Goal: Find specific page/section: Find specific page/section

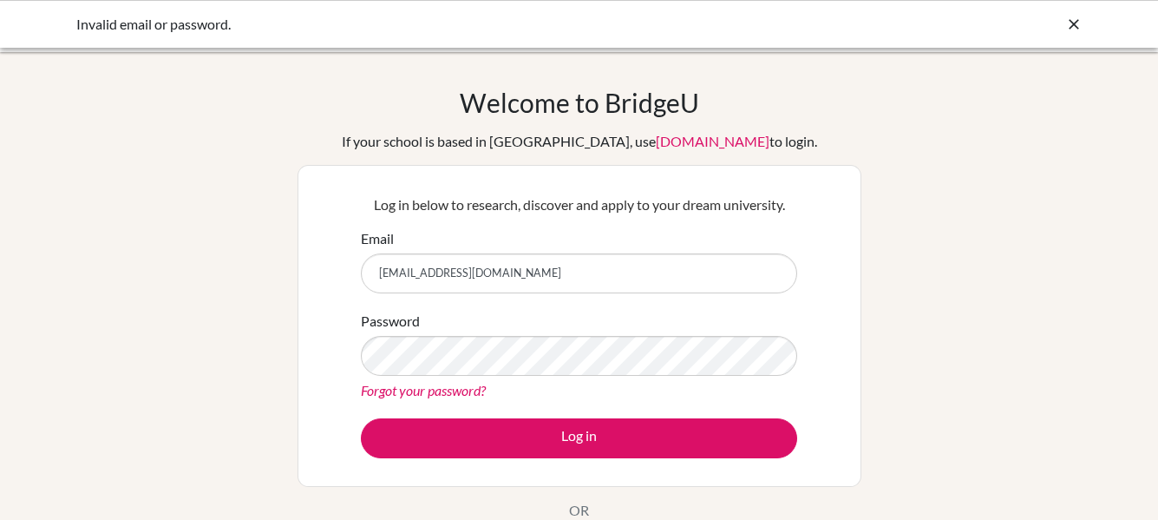
click at [435, 391] on link "Forgot your password?" at bounding box center [423, 390] width 125 height 16
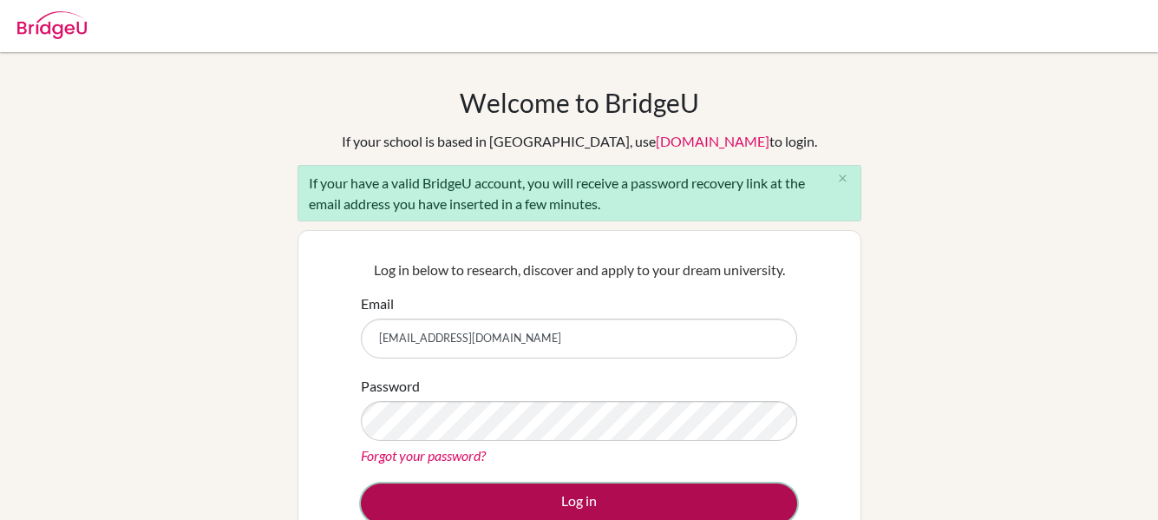
click at [563, 499] on button "Log in" at bounding box center [579, 503] width 436 height 40
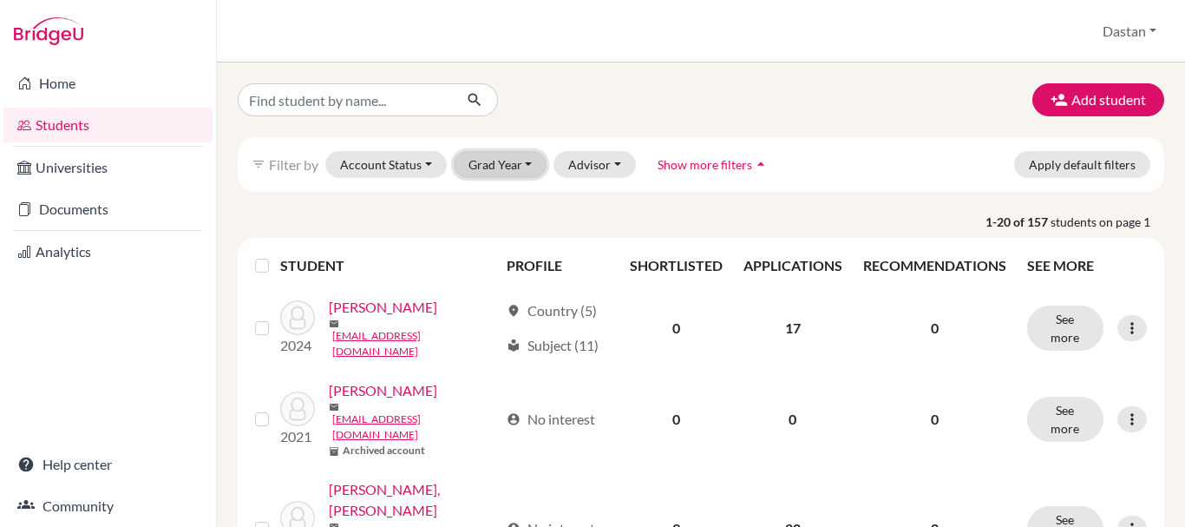
click at [524, 169] on button "Grad Year" at bounding box center [501, 164] width 94 height 27
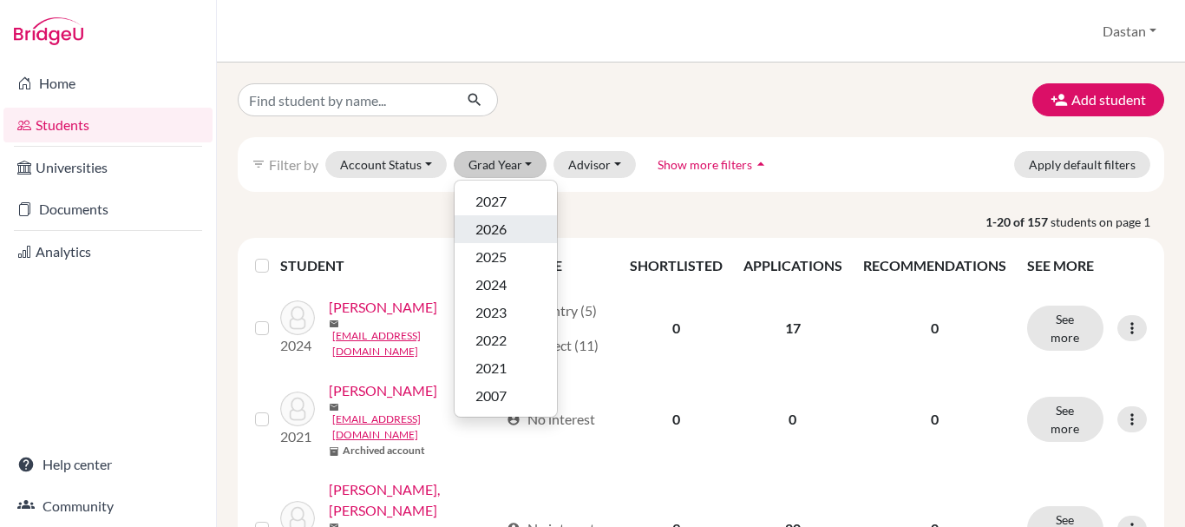
click at [509, 236] on div "2026" at bounding box center [505, 229] width 61 height 21
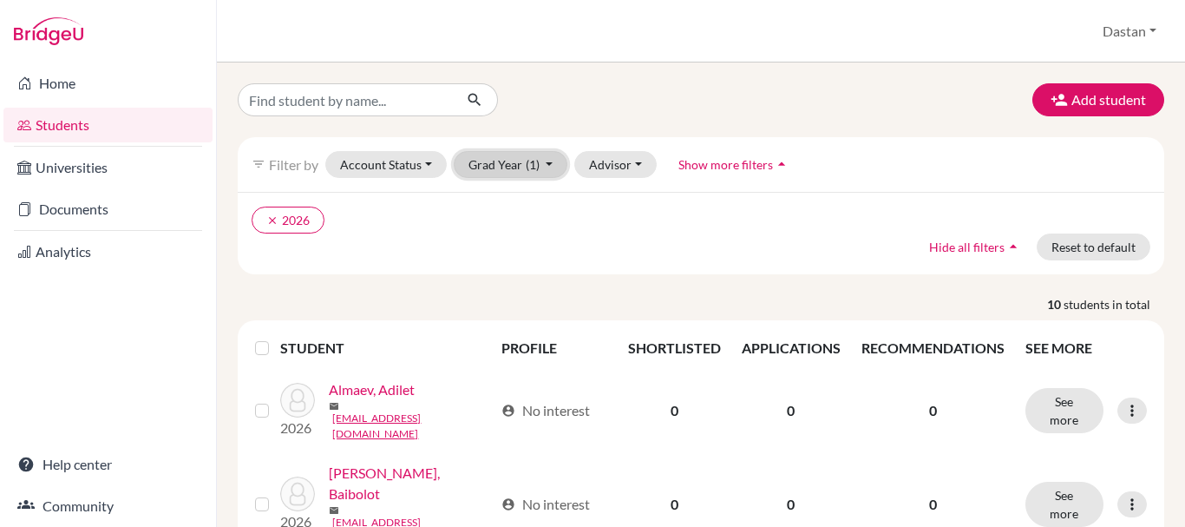
click at [518, 163] on button "Grad Year (1)" at bounding box center [511, 164] width 115 height 27
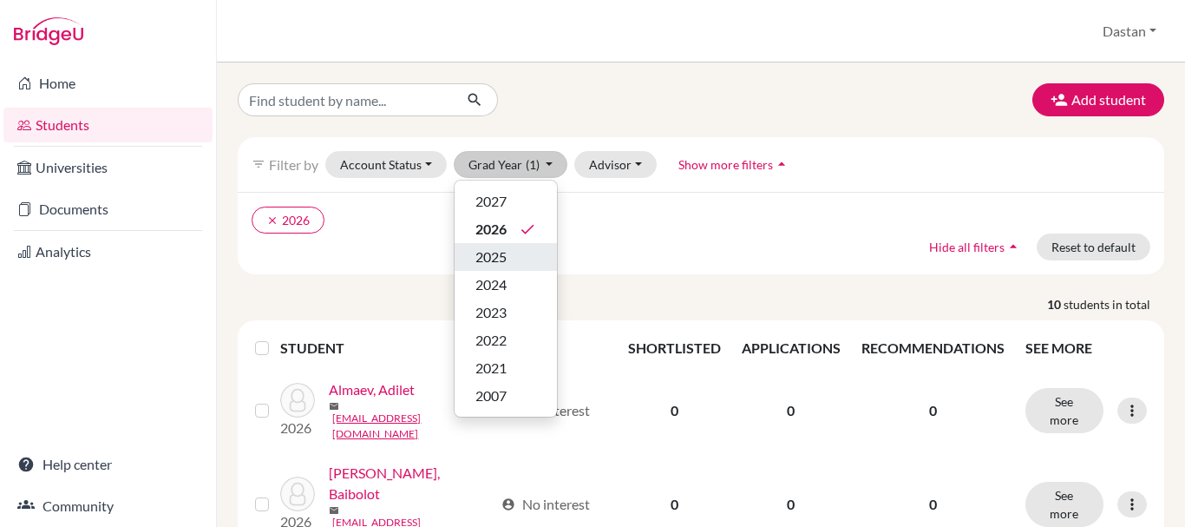
click at [491, 259] on span "2025" at bounding box center [490, 256] width 31 height 21
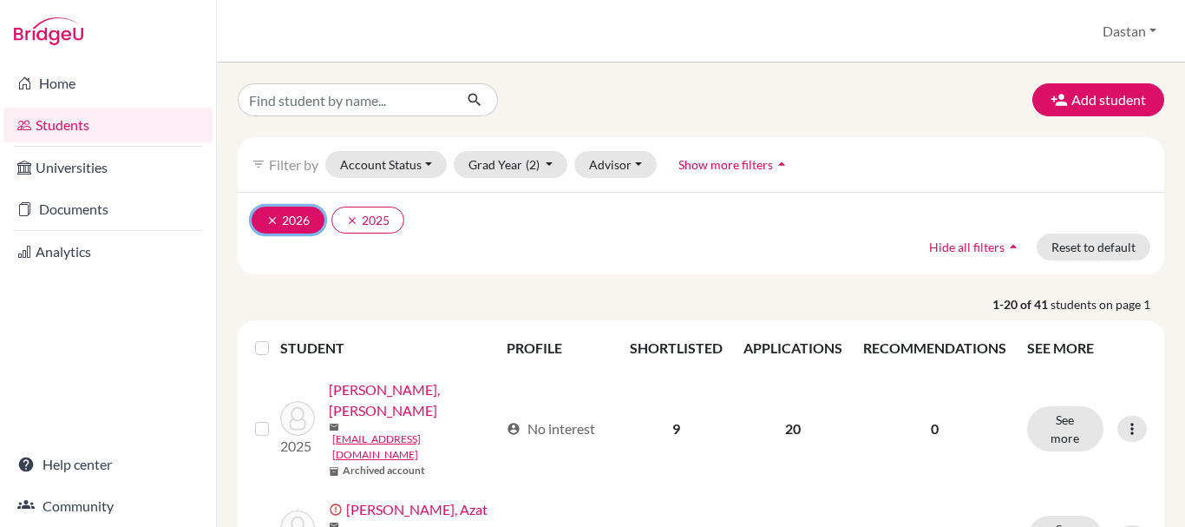
click at [272, 219] on icon "clear" at bounding box center [272, 220] width 12 height 12
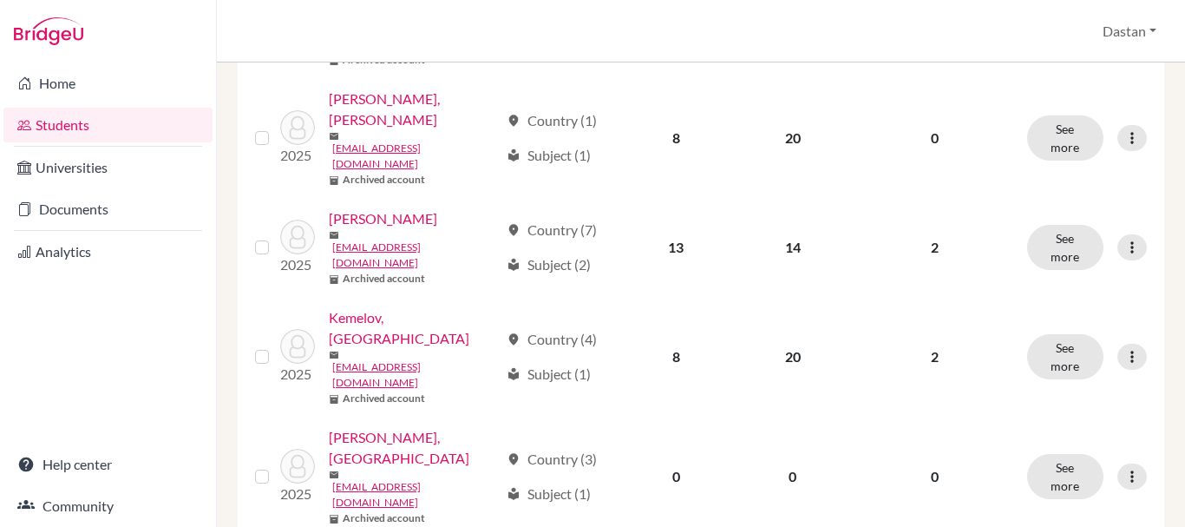
scroll to position [1561, 0]
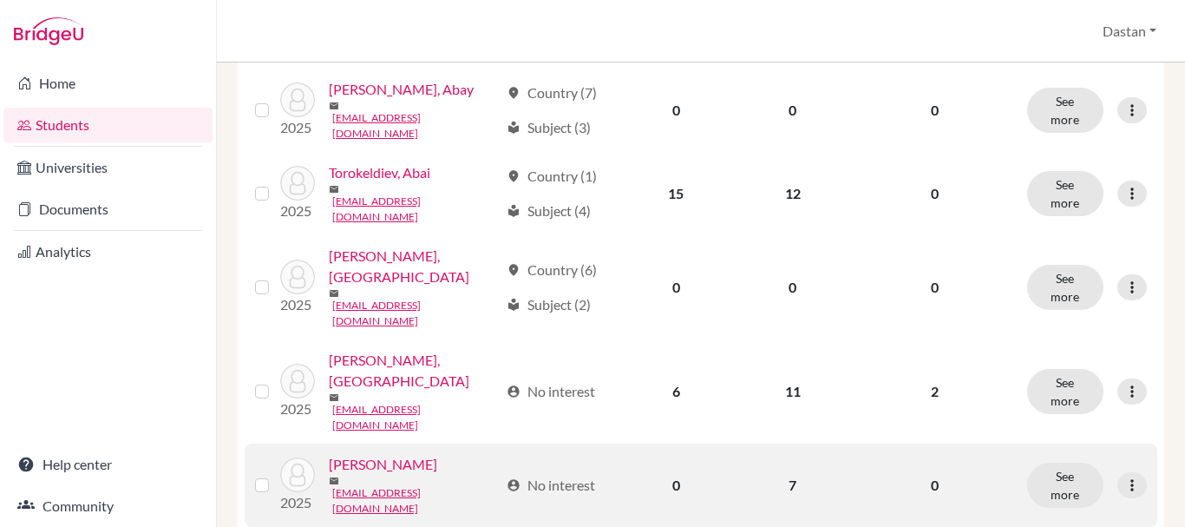
scroll to position [802, 0]
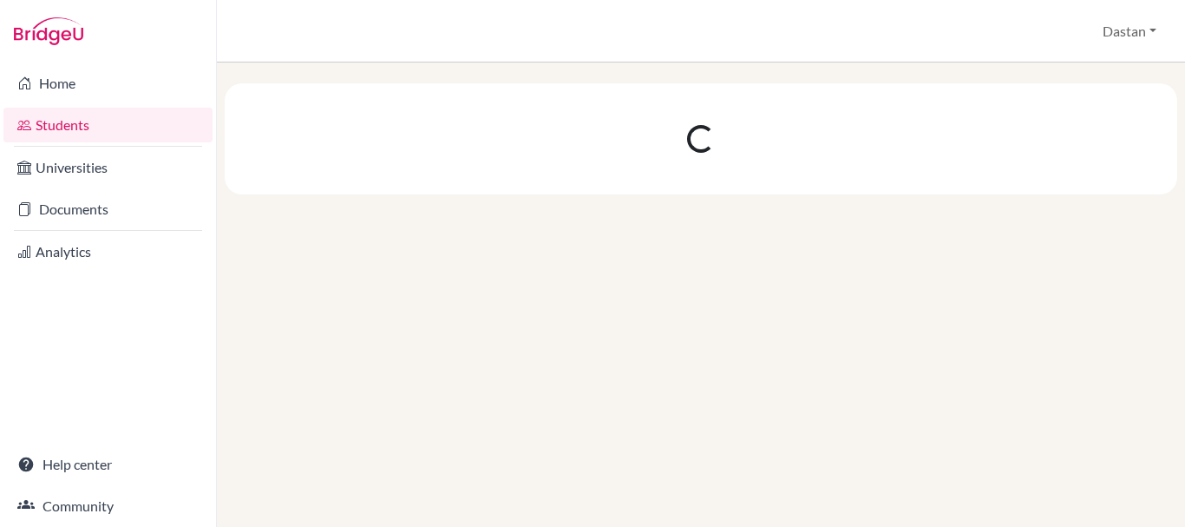
scroll to position [0, 0]
